Goal: Register for event/course

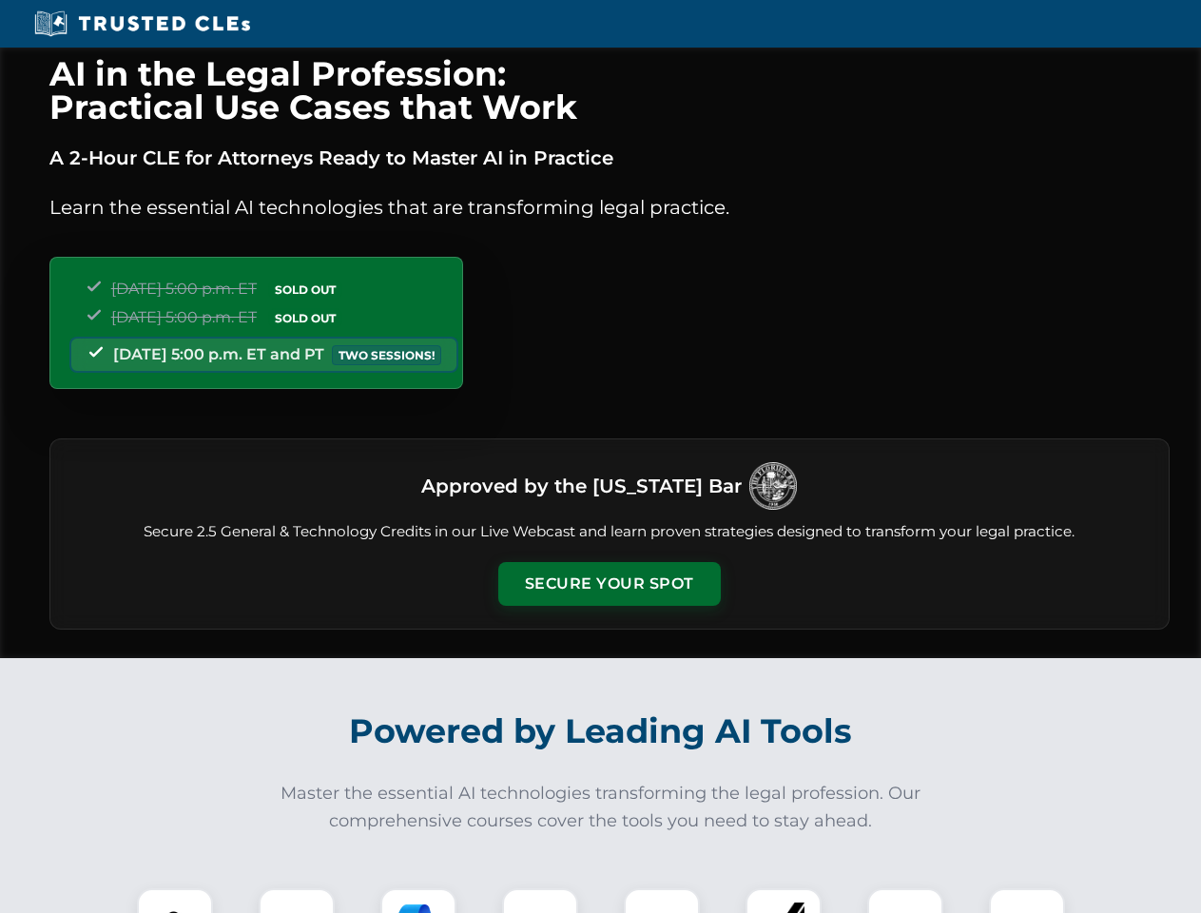
click at [609, 584] on button "Secure Your Spot" at bounding box center [609, 584] width 223 height 44
click at [175, 901] on img at bounding box center [174, 926] width 55 height 55
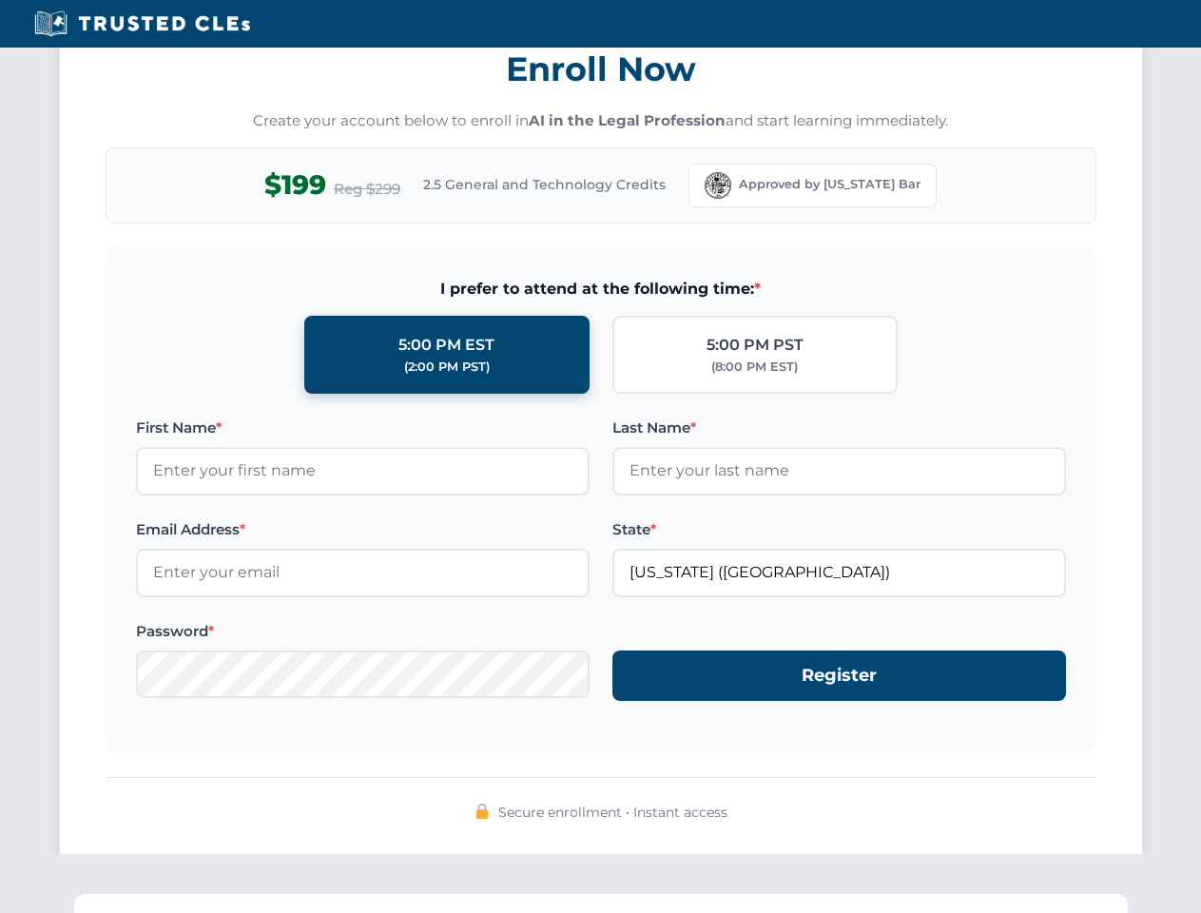
scroll to position [1867, 0]
